Goal: Task Accomplishment & Management: Use online tool/utility

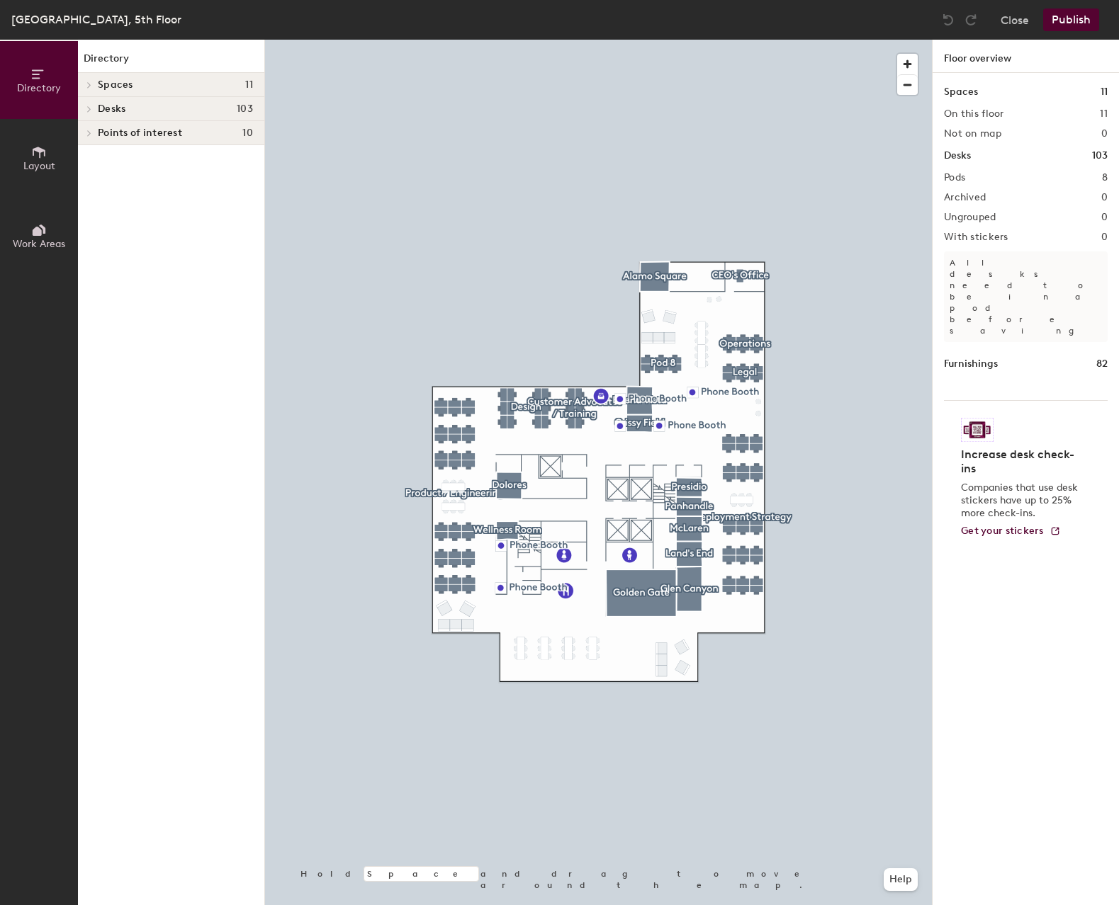
click at [45, 155] on icon at bounding box center [39, 153] width 16 height 16
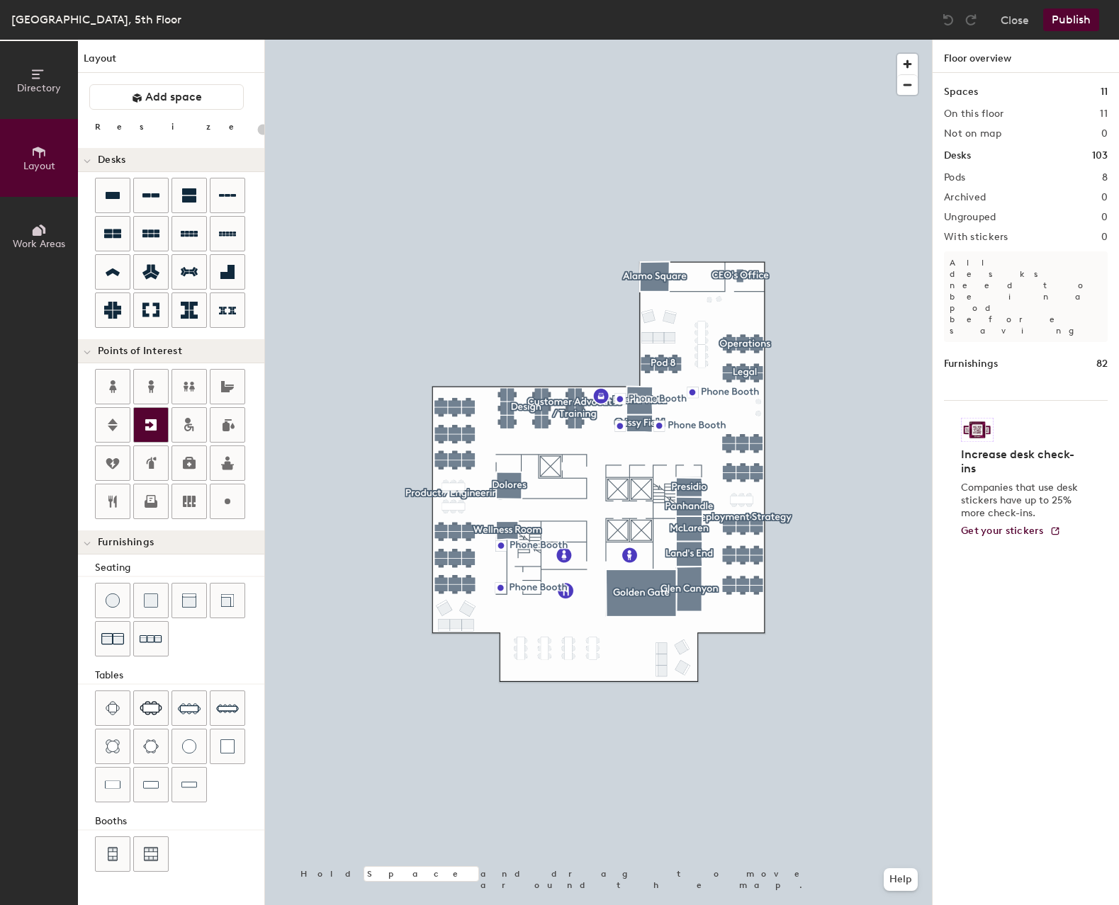
click at [152, 426] on icon at bounding box center [150, 424] width 11 height 11
type input "20"
type input "Exit Stairwell 1"
click at [156, 432] on icon at bounding box center [150, 425] width 17 height 17
type input "20"
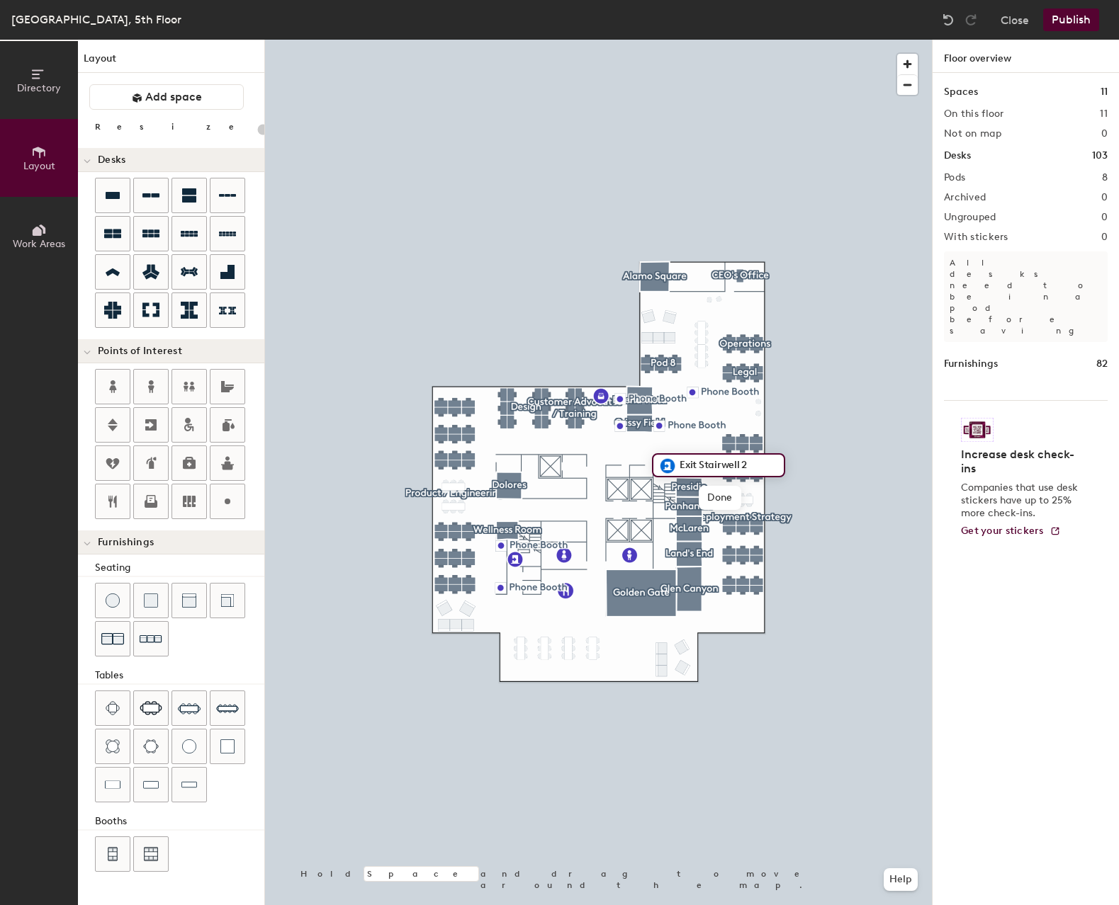
type input "Exit Stairwell 2"
click at [1072, 22] on button "Publish" at bounding box center [1071, 20] width 56 height 23
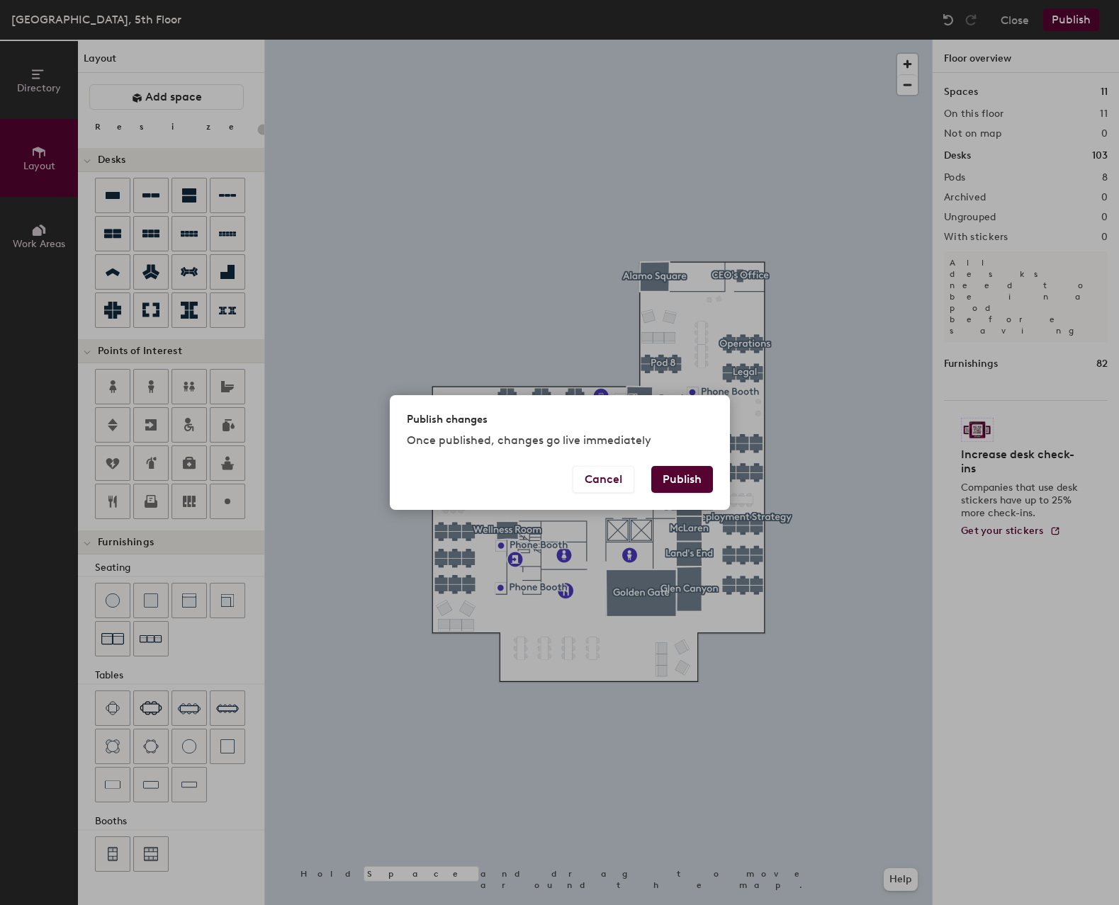
click at [679, 475] on button "Publish" at bounding box center [682, 479] width 62 height 27
type input "20"
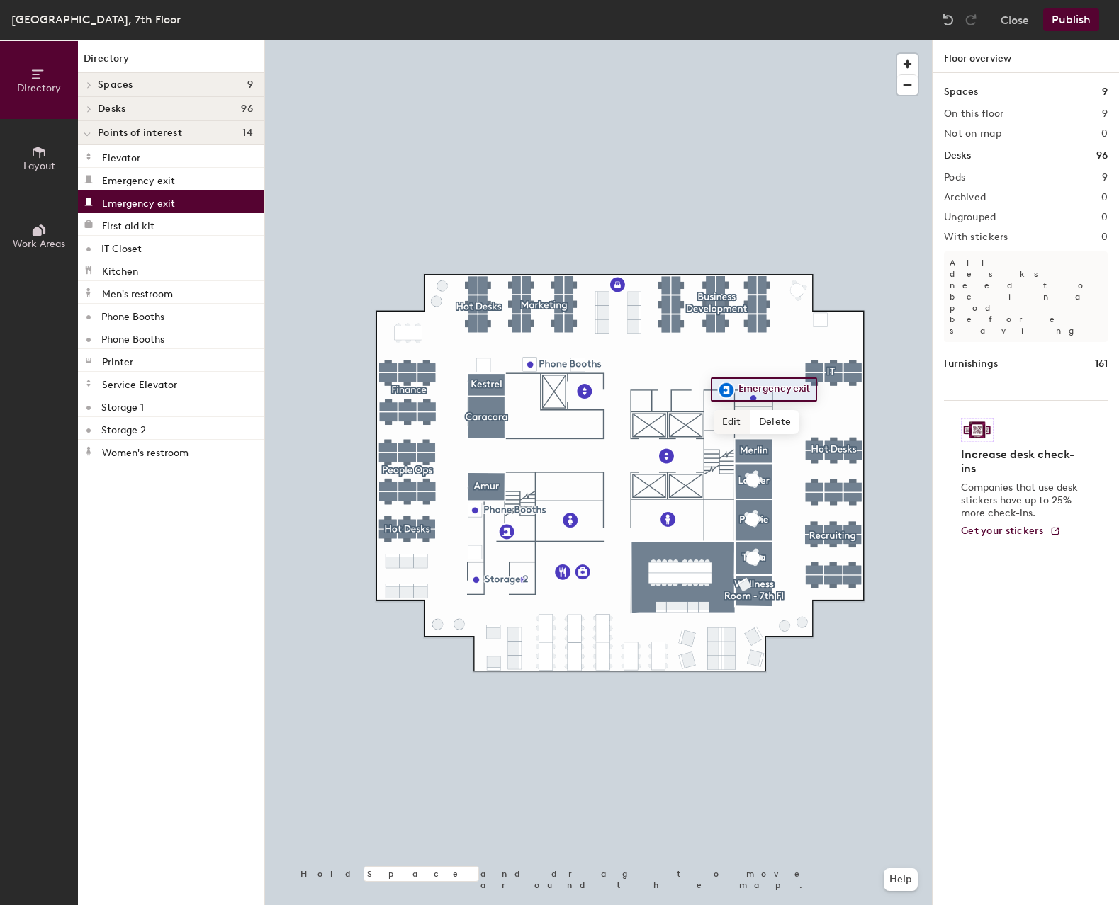
click at [739, 422] on span "Edit" at bounding box center [731, 422] width 37 height 24
type input "Exit Stairwell 2"
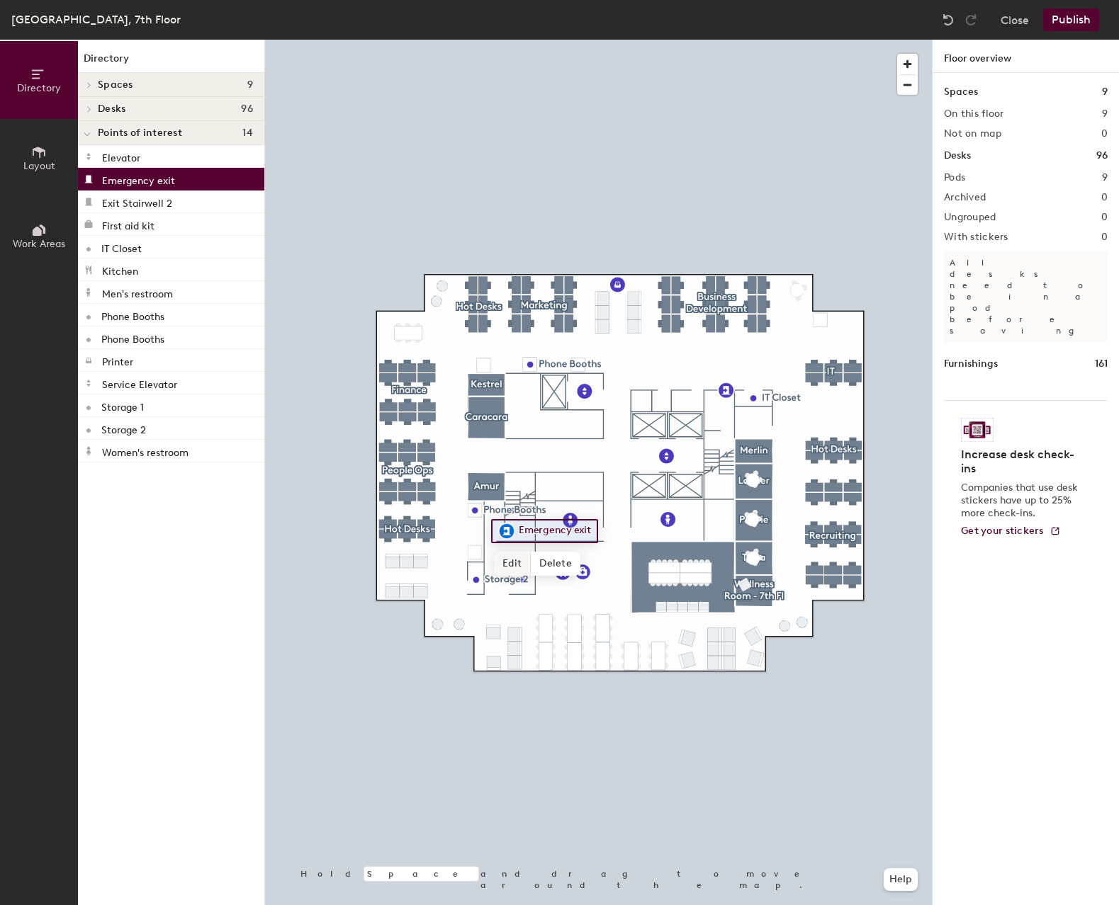
click at [515, 566] on span "Edit" at bounding box center [512, 564] width 37 height 24
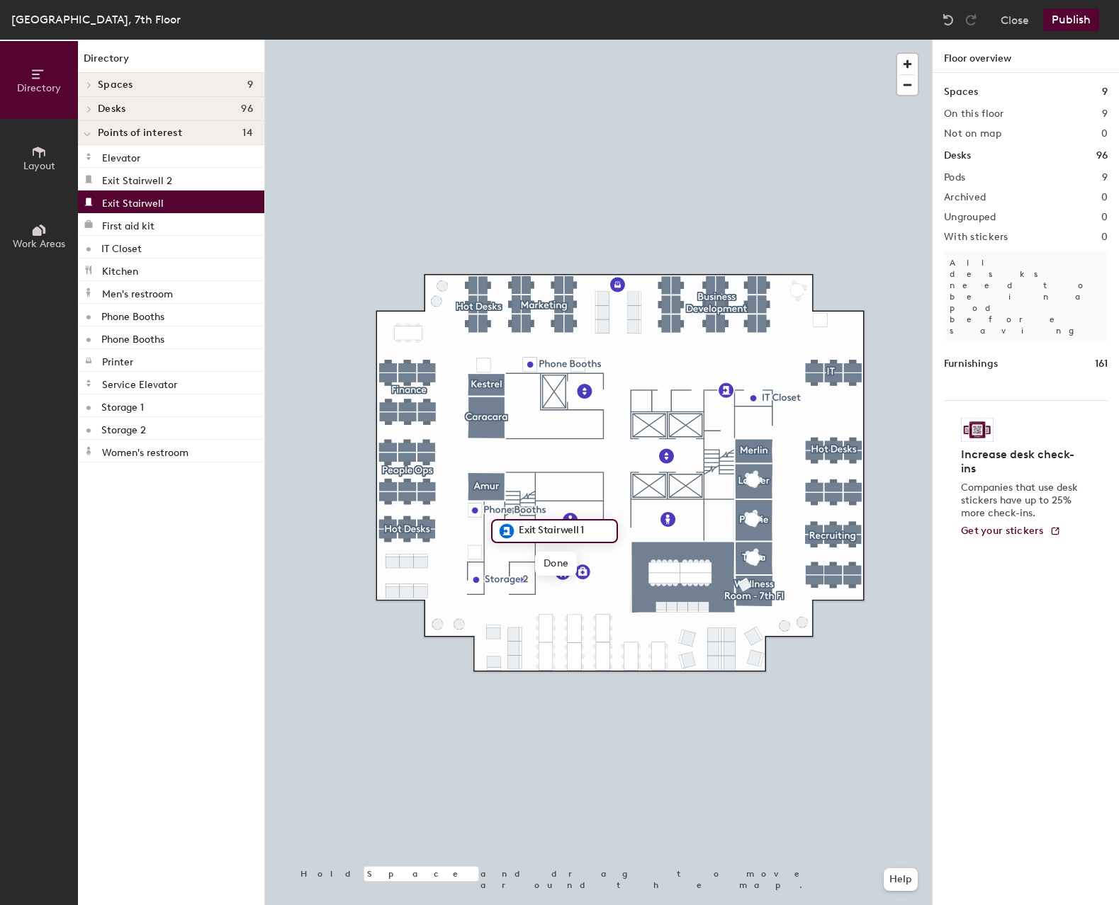
type input "Exit Stairwell 1"
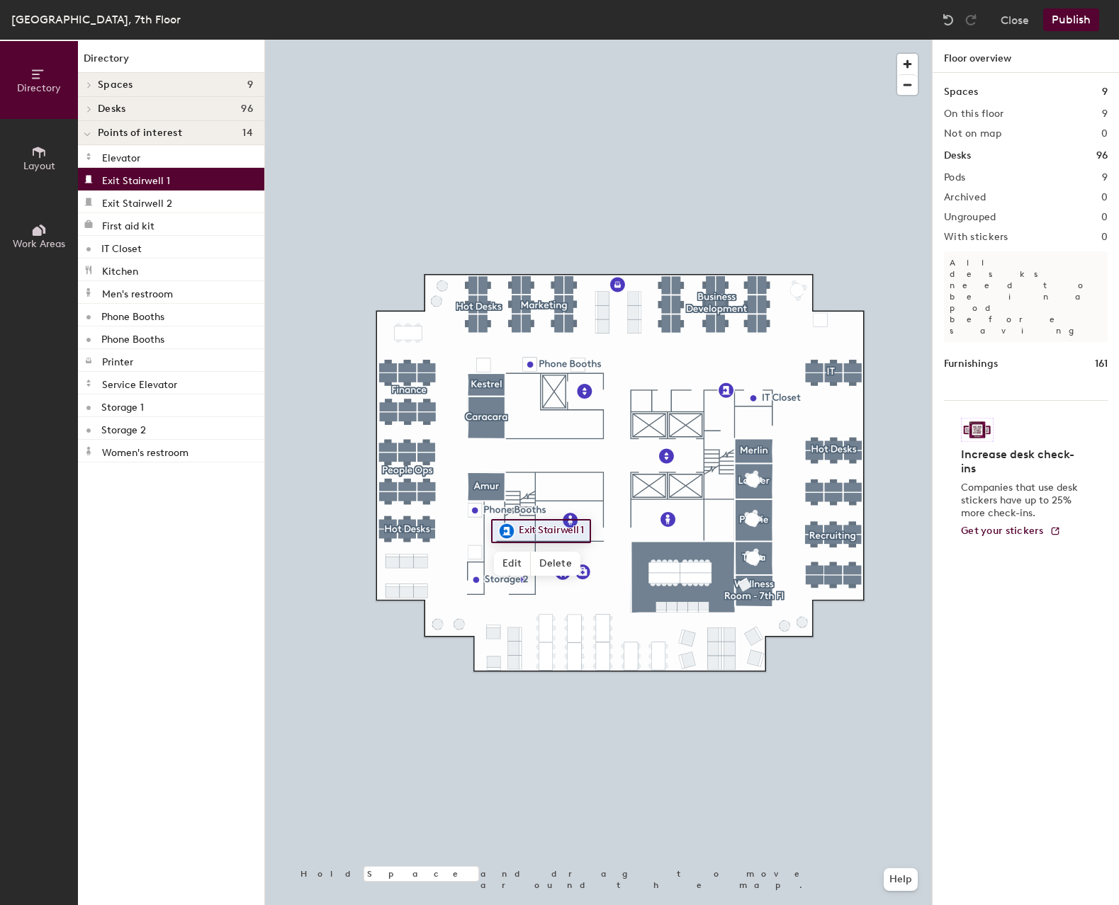
click at [1067, 20] on button "Publish" at bounding box center [1071, 20] width 56 height 23
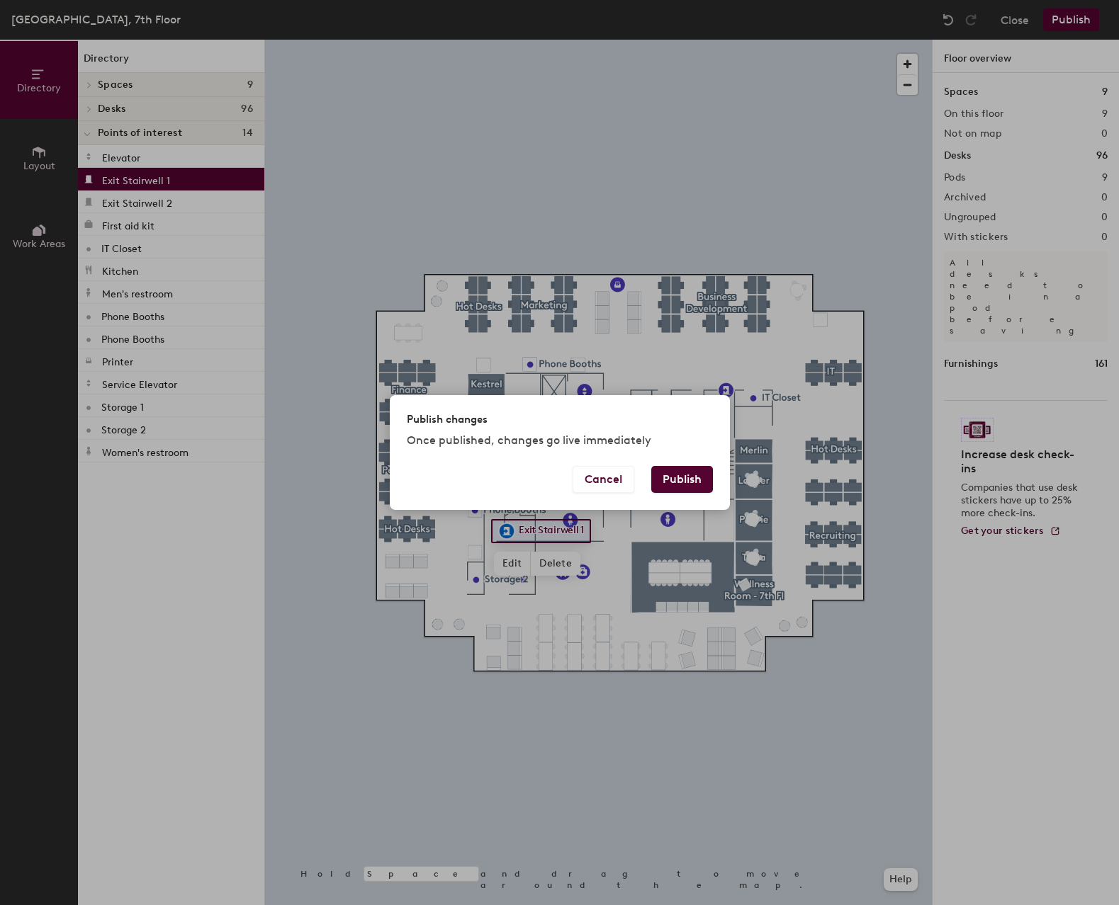
click at [701, 472] on button "Publish" at bounding box center [682, 479] width 62 height 27
